Goal: Complete application form

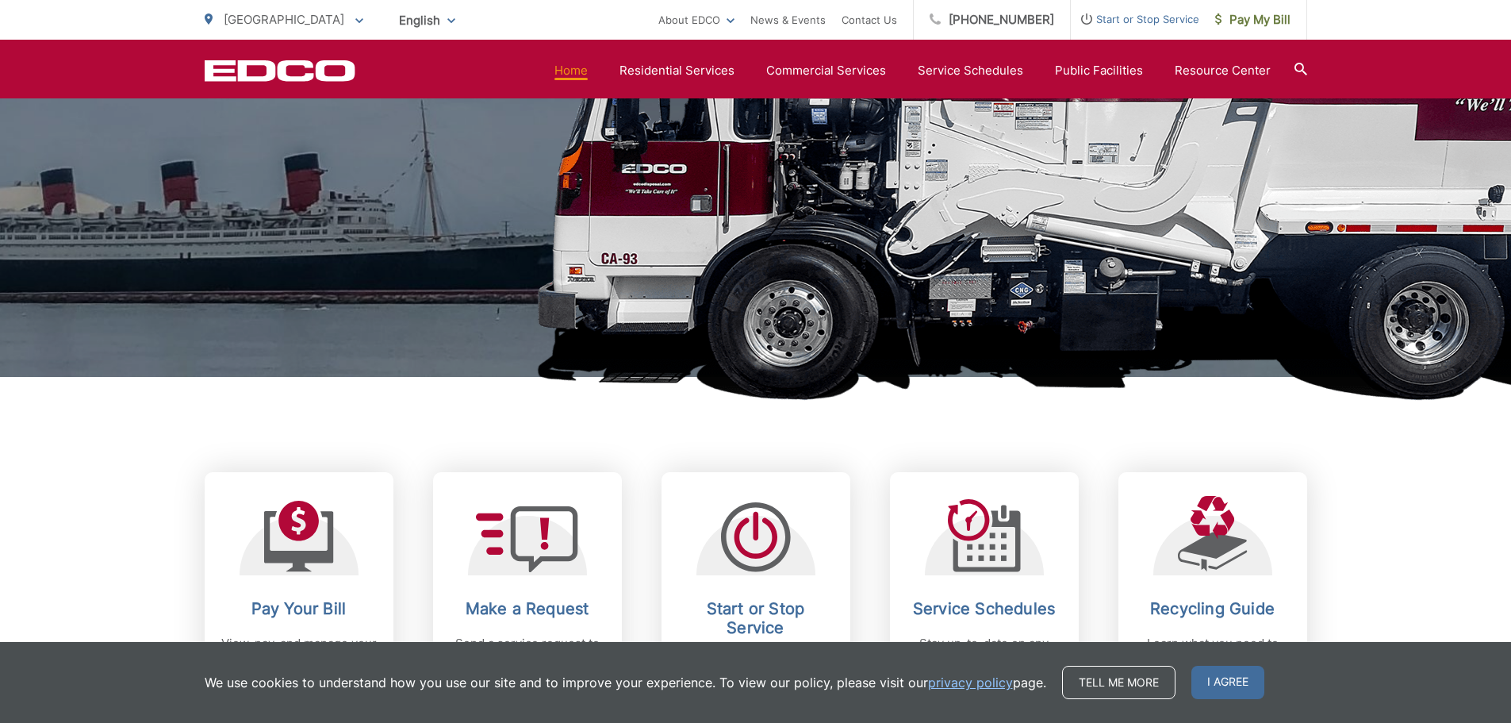
scroll to position [555, 0]
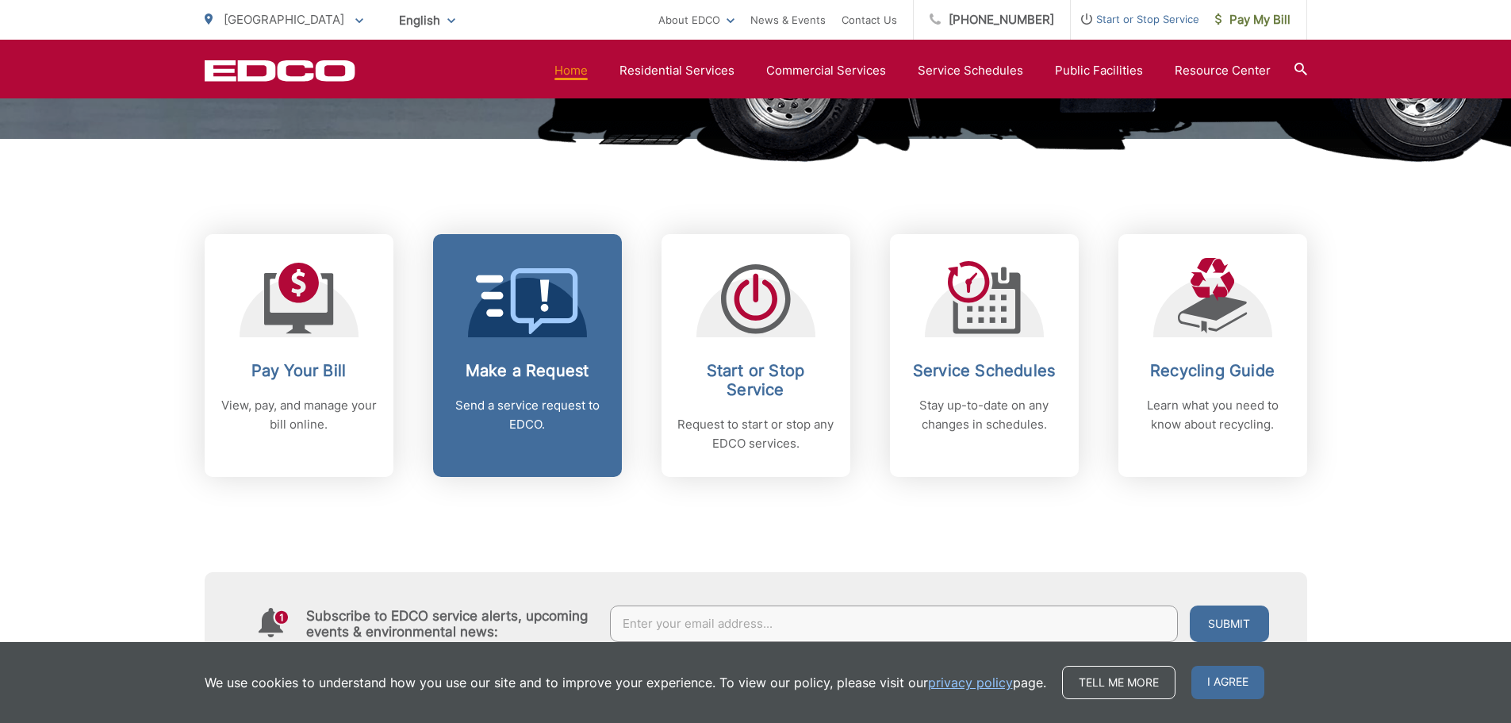
click at [505, 286] on icon at bounding box center [527, 301] width 103 height 66
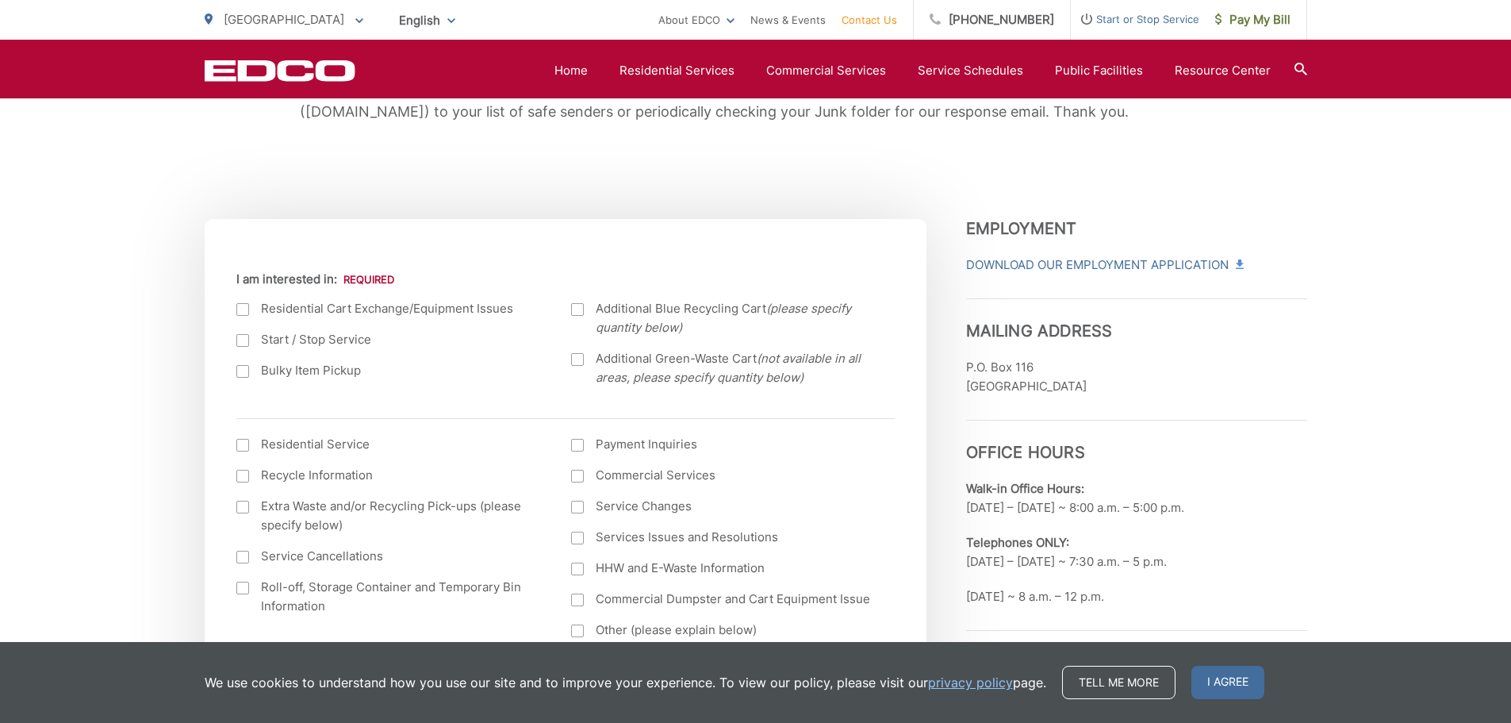
scroll to position [476, 0]
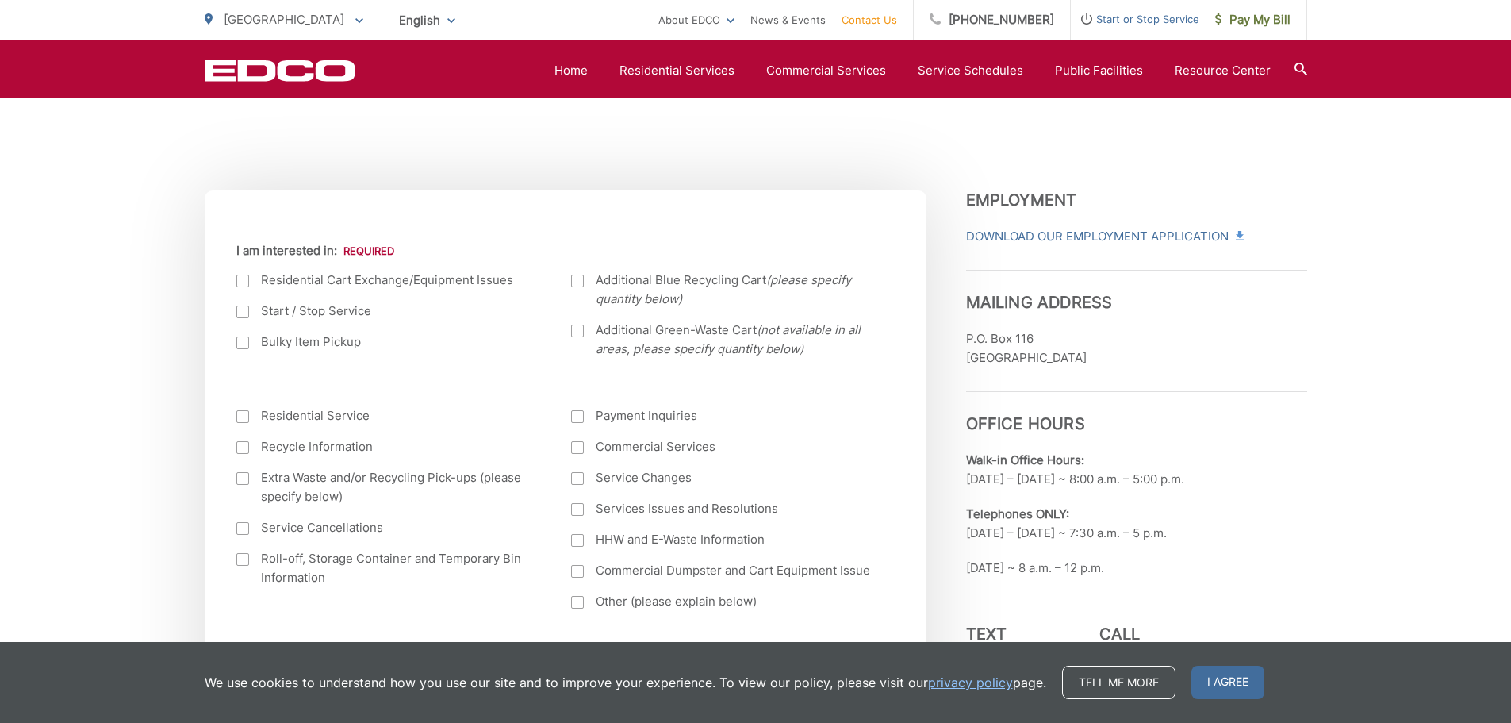
click at [318, 336] on label "Bulky Item Pickup" at bounding box center [388, 341] width 304 height 19
click at [0, 0] on input "Bulky Item Pickup" at bounding box center [0, 0] width 0 height 0
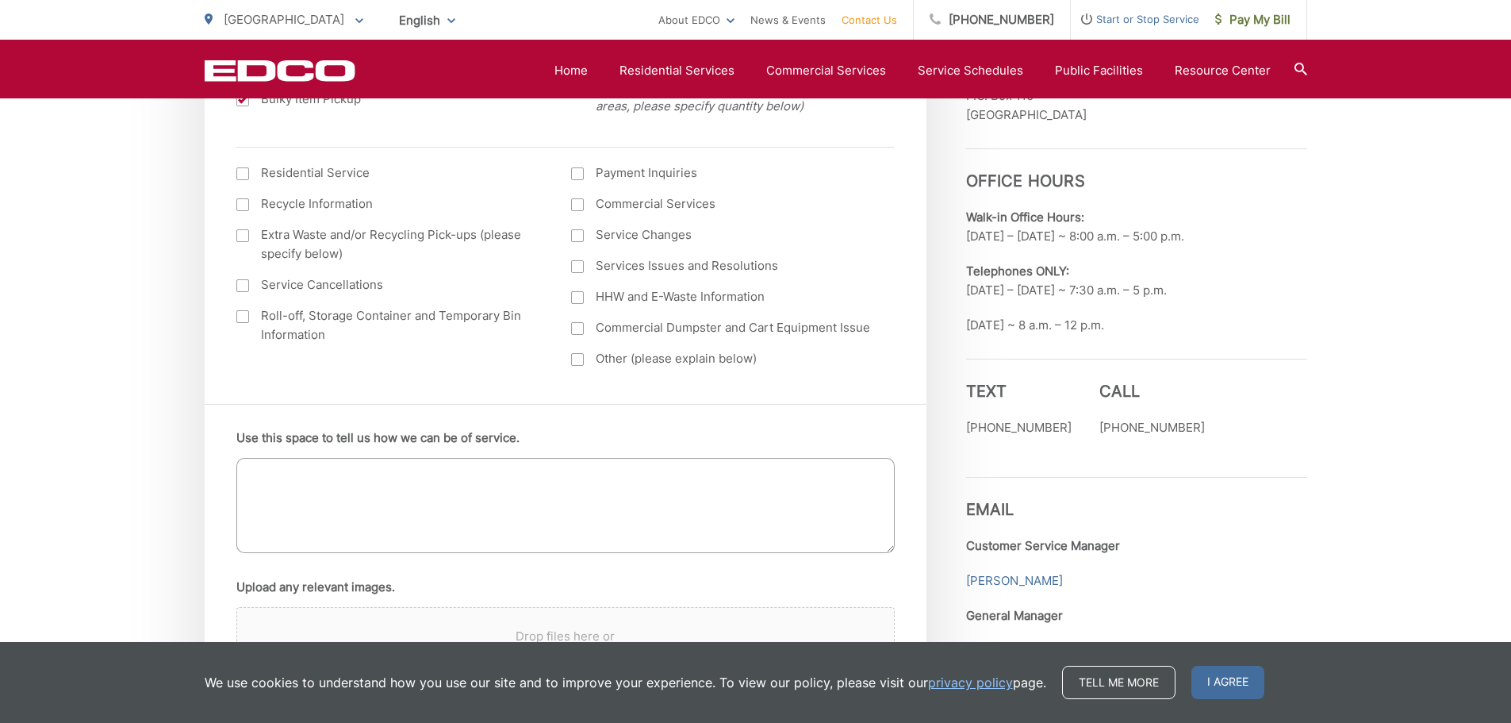
scroll to position [872, 0]
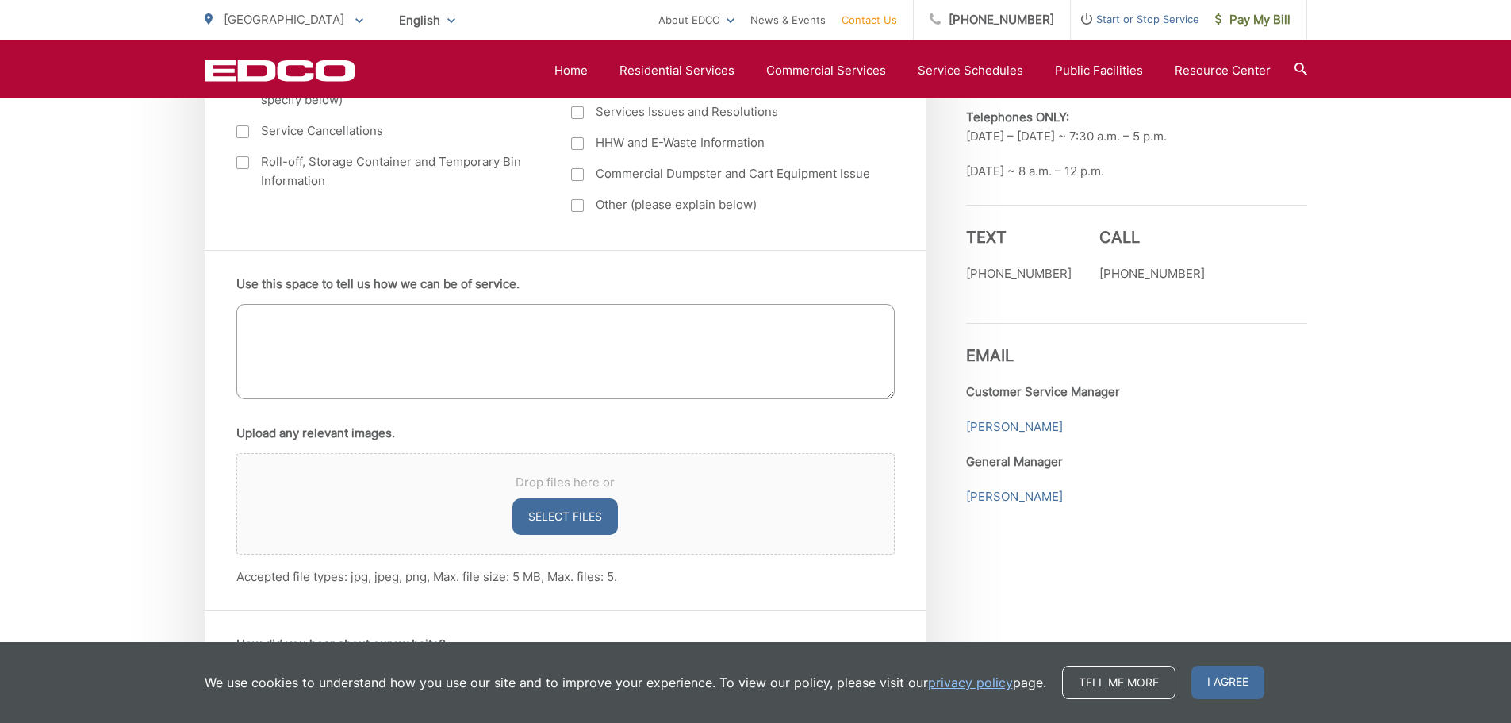
click at [566, 353] on textarea "Use this space to tell us how we can be of service." at bounding box center [565, 351] width 658 height 95
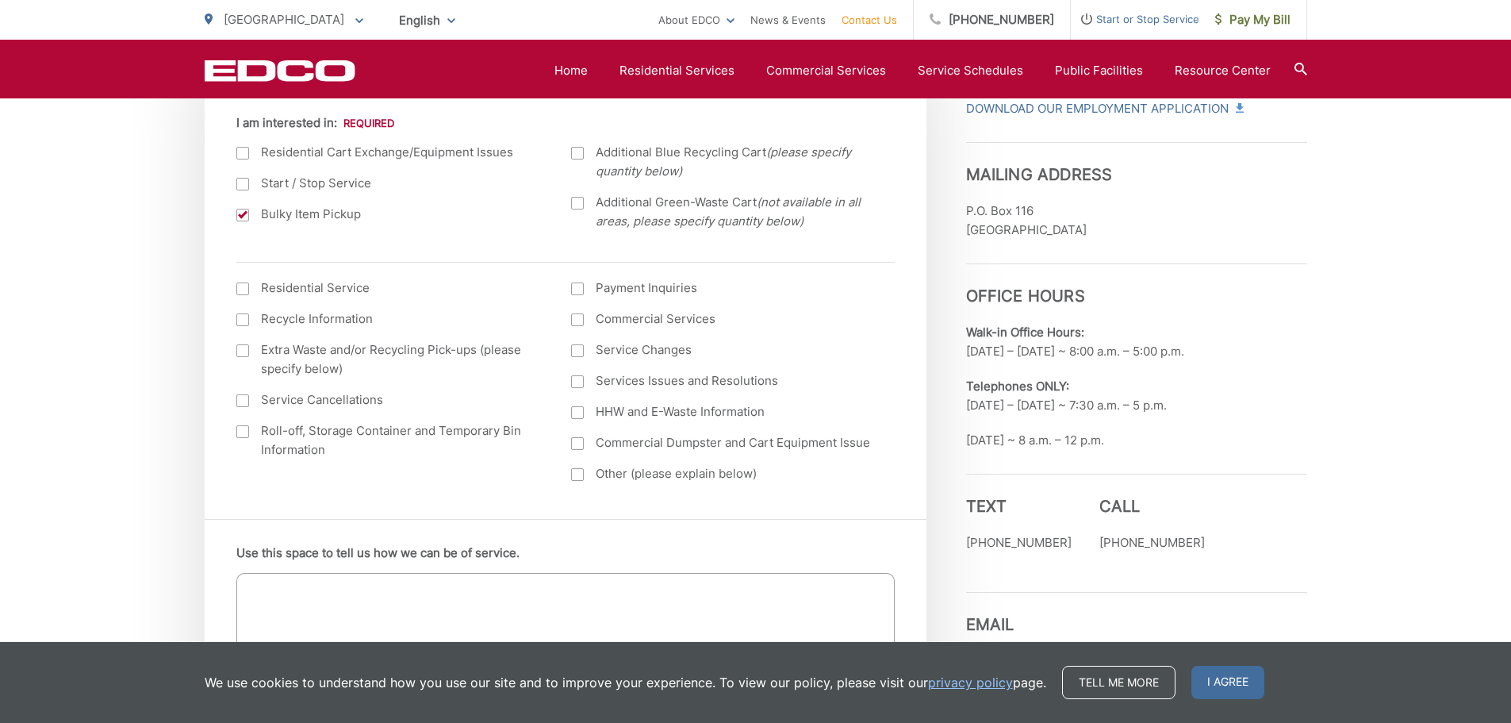
scroll to position [714, 0]
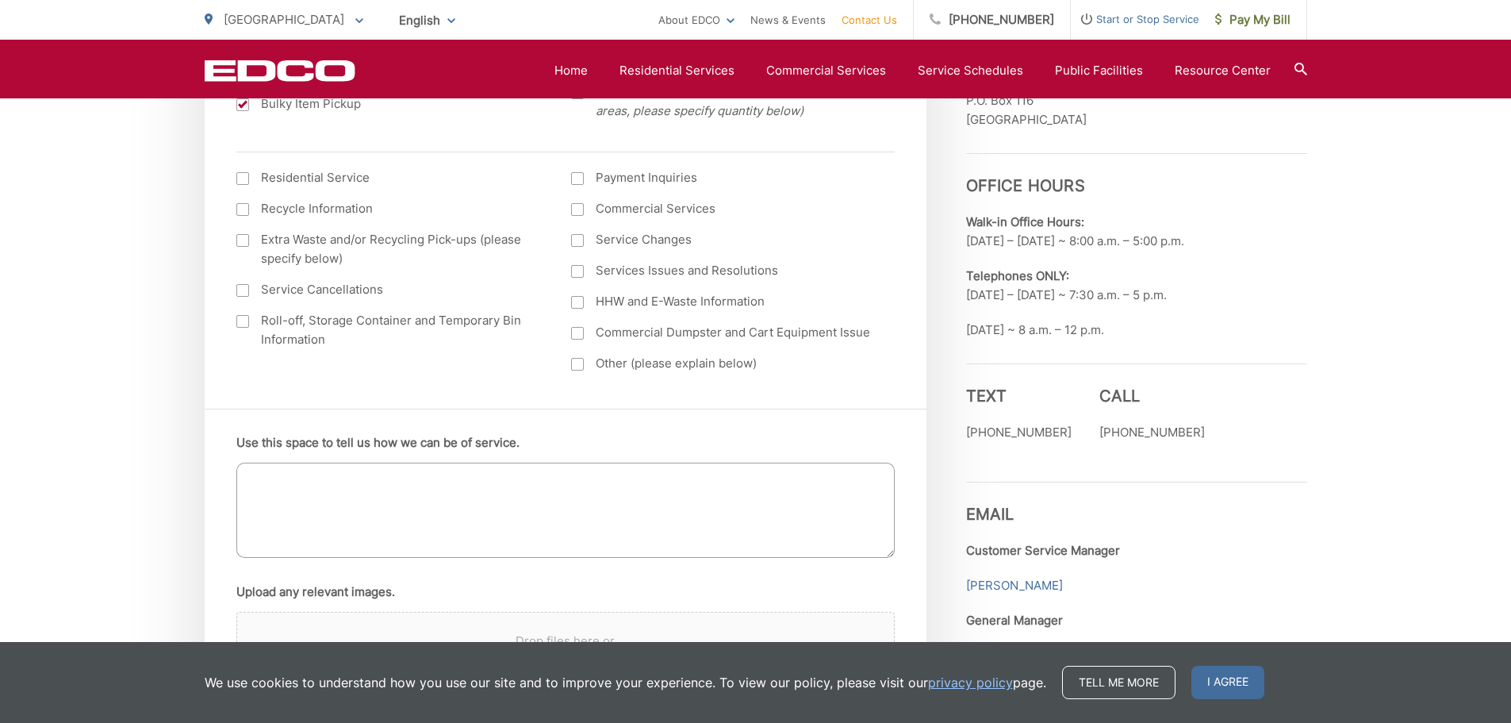
click at [582, 237] on div at bounding box center [577, 240] width 13 height 13
click at [0, 0] on input "Service Changes" at bounding box center [0, 0] width 0 height 0
click at [575, 243] on div at bounding box center [577, 240] width 13 height 13
click at [0, 0] on input "Service Changes" at bounding box center [0, 0] width 0 height 0
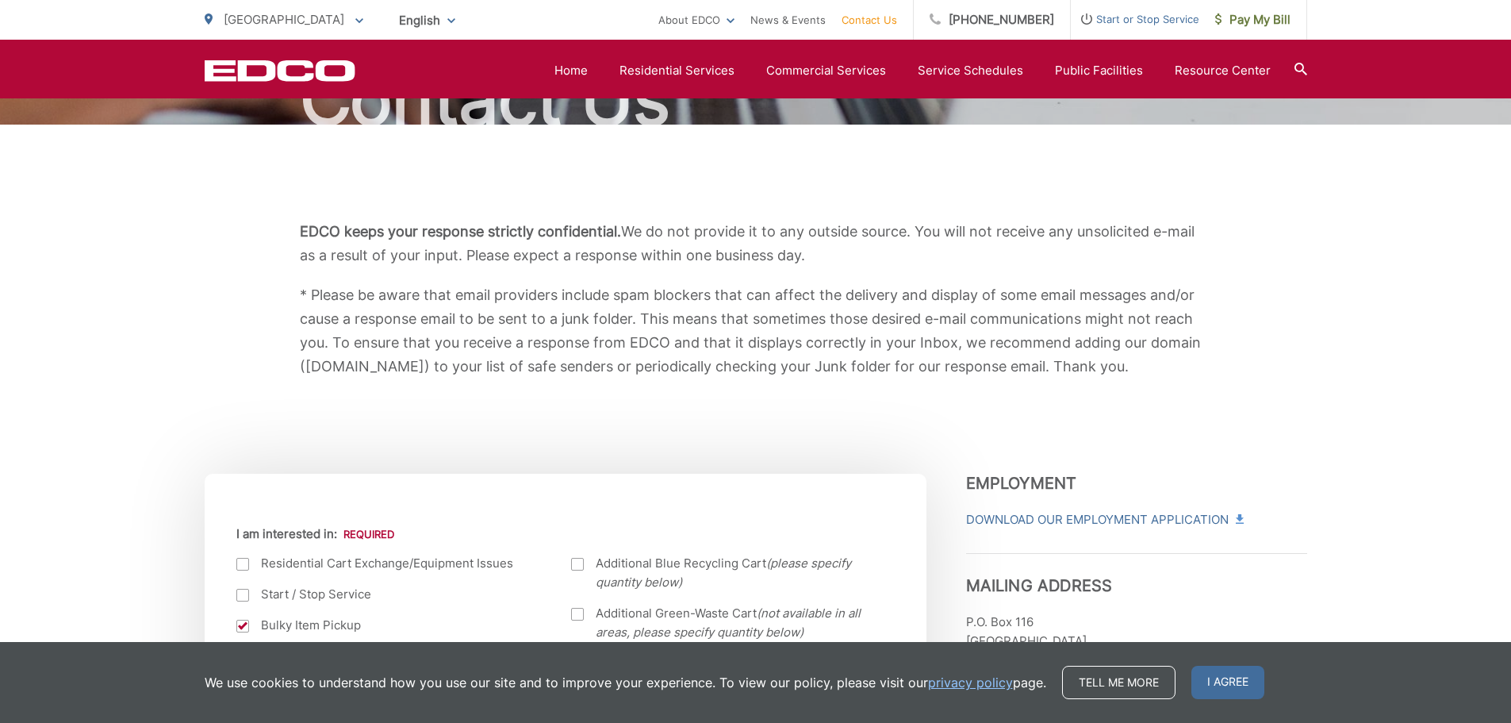
scroll to position [79, 0]
